Goal: Task Accomplishment & Management: Manage account settings

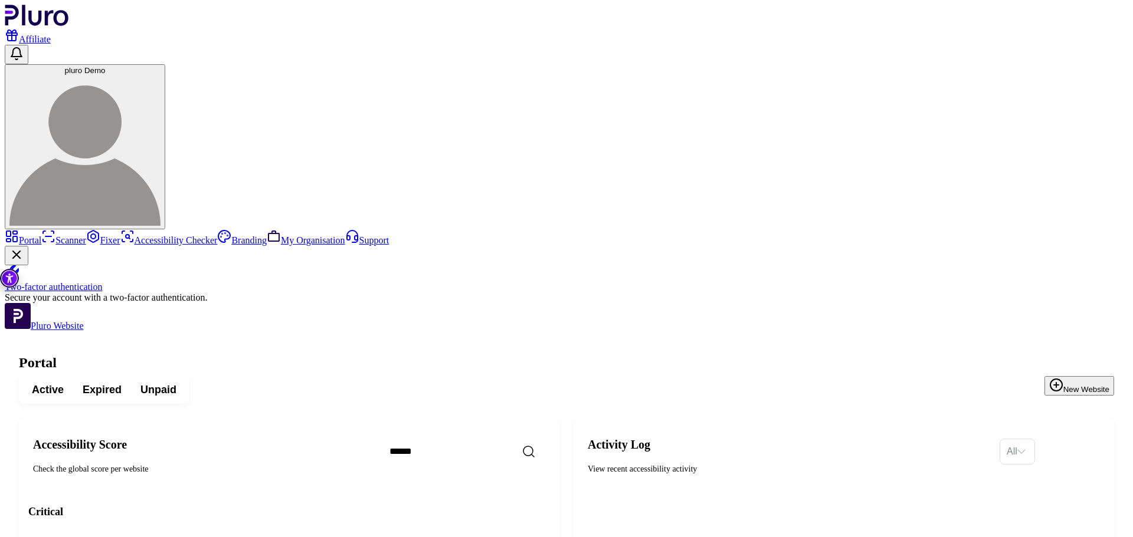
click at [106, 66] on span "pluro Demo" at bounding box center [85, 70] width 41 height 9
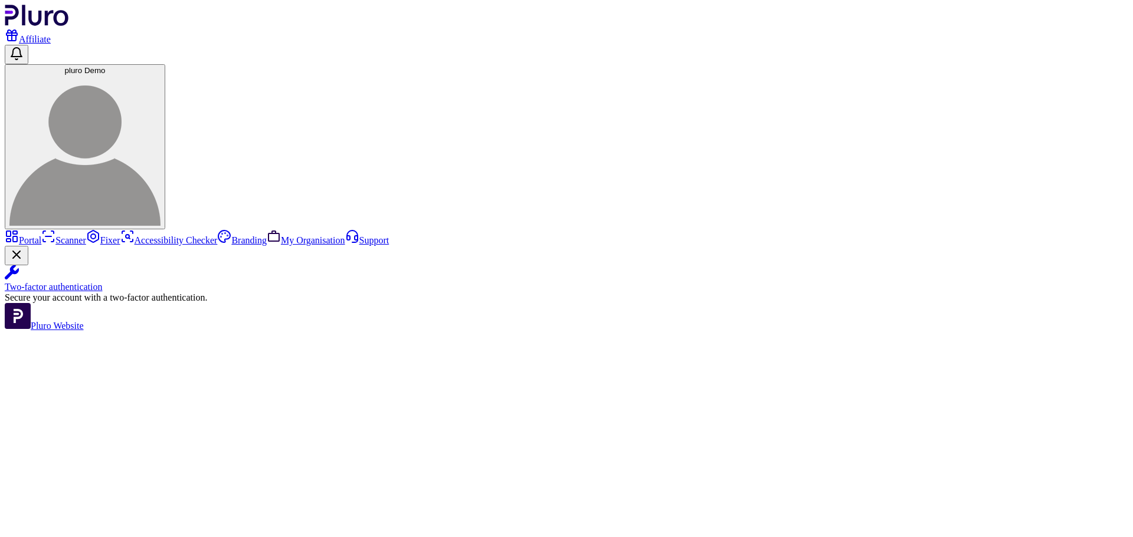
drag, startPoint x: 1071, startPoint y: 24, endPoint x: 1066, endPoint y: 42, distance: 19.0
click at [106, 66] on span "pluro Demo" at bounding box center [85, 70] width 41 height 9
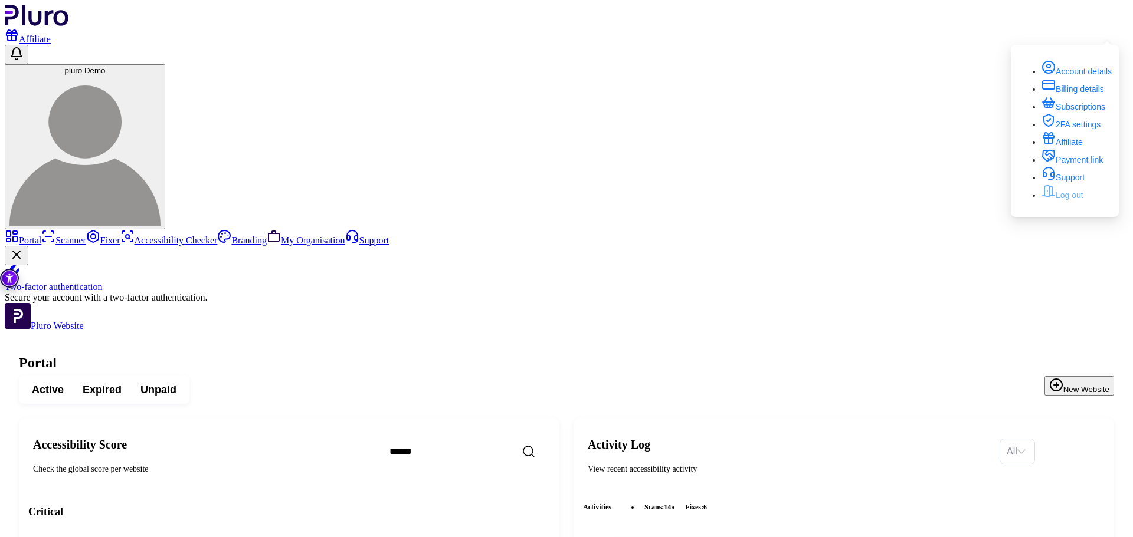
click at [1059, 200] on link "Log out" at bounding box center [1062, 195] width 42 height 9
